Goal: Communication & Community: Answer question/provide support

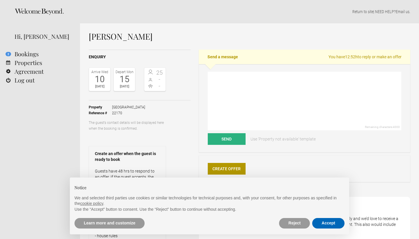
click at [327, 225] on button "Accept" at bounding box center [328, 223] width 32 height 10
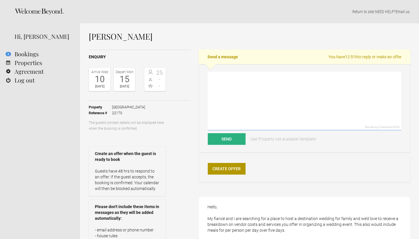
click at [253, 91] on textarea at bounding box center [305, 101] width 194 height 59
paste textarea "Lore Ipsumd, Sitam con ad elit sed doei tempori utl etd magn aliquaen ad Mi Ven…"
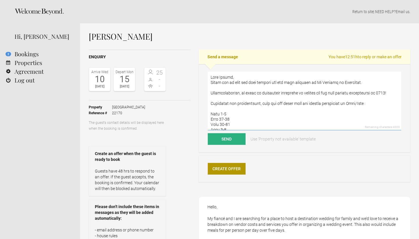
scroll to position [131, 0]
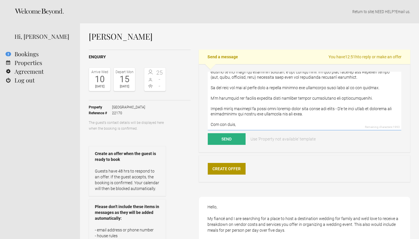
click at [297, 74] on textarea at bounding box center [305, 101] width 194 height 59
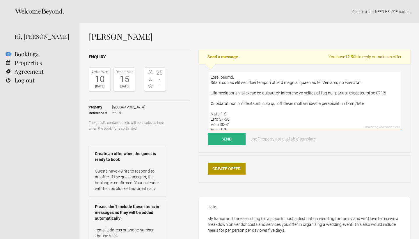
scroll to position [0, 0]
click at [230, 78] on textarea at bounding box center [305, 101] width 194 height 59
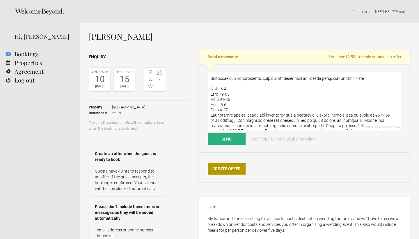
scroll to position [26, 0]
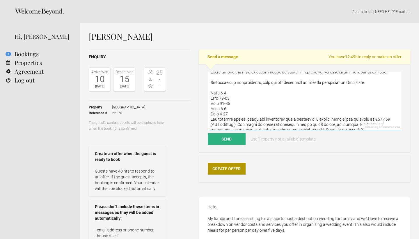
drag, startPoint x: 230, startPoint y: 114, endPoint x: 205, endPoint y: 83, distance: 40.1
click at [205, 83] on div "Remaining characters: 1994 Send Use 'Property not available' template" at bounding box center [305, 108] width 212 height 88
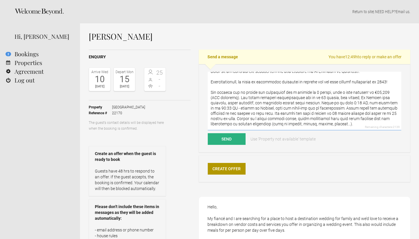
scroll to position [16, 0]
click at [377, 93] on textarea at bounding box center [305, 101] width 194 height 59
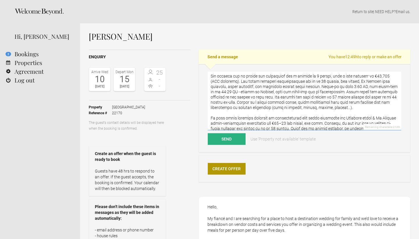
scroll to position [33, 0]
click at [252, 96] on textarea at bounding box center [305, 101] width 194 height 59
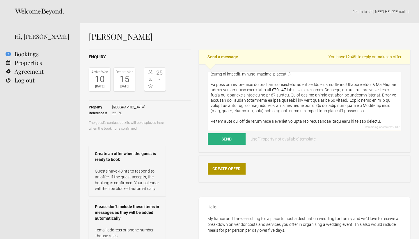
scroll to position [78, 0]
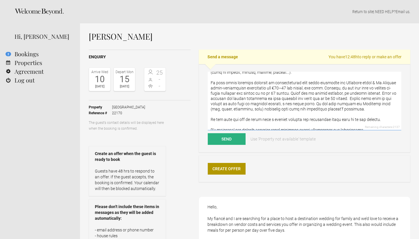
click at [384, 93] on textarea at bounding box center [305, 101] width 194 height 59
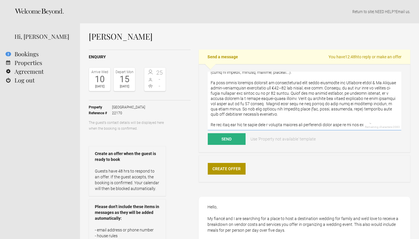
click at [360, 114] on textarea at bounding box center [305, 101] width 194 height 59
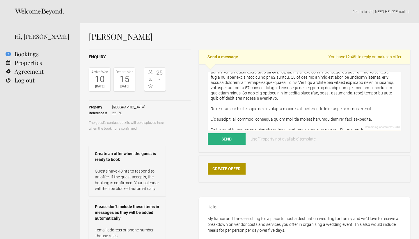
scroll to position [96, 0]
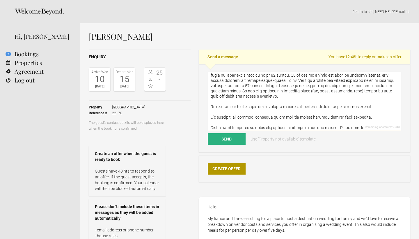
click at [259, 86] on textarea at bounding box center [305, 101] width 194 height 59
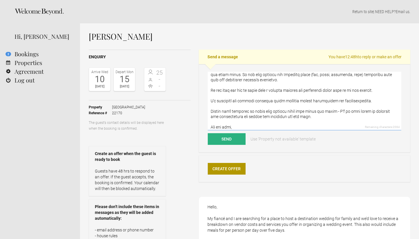
scroll to position [113, 0]
click at [303, 89] on textarea at bounding box center [305, 101] width 194 height 59
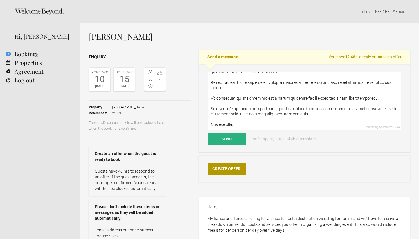
scroll to position [121, 0]
drag, startPoint x: 384, startPoint y: 98, endPoint x: 195, endPoint y: 94, distance: 189.6
click at [195, 94] on div "Enquiry Arrive [DATE] Depart [DATE] 25 - - Toggle booking details Property [GEO…" at bounding box center [250, 187] width 322 height 275
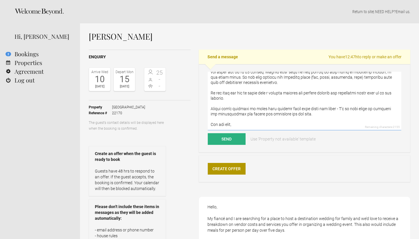
scroll to position [110, 0]
click at [299, 127] on textarea at bounding box center [305, 101] width 194 height 59
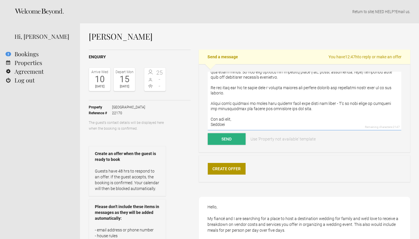
scroll to position [115, 0]
type textarea "Lore Ipsu, Dolor sit am cons adi elit seddoei tem inc utla etdolore ma Al Enima…"
click at [234, 140] on button "Send" at bounding box center [227, 139] width 38 height 12
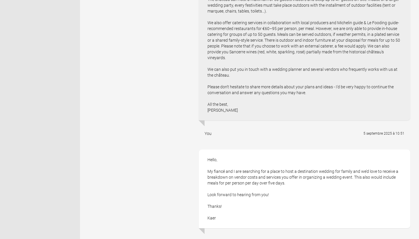
scroll to position [202, 0]
